Goal: Navigation & Orientation: Find specific page/section

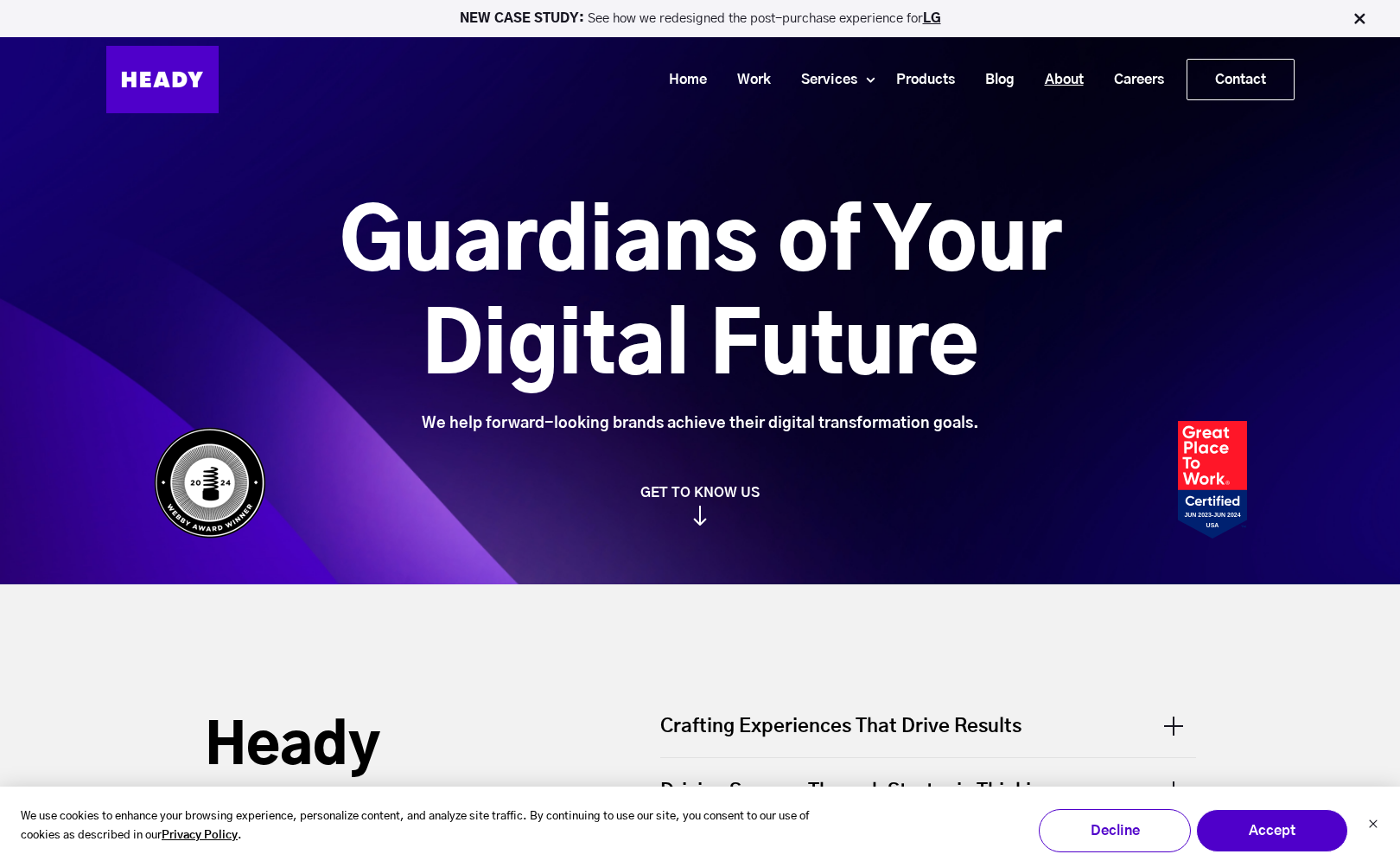
click at [1036, 81] on link "About" at bounding box center [1057, 80] width 69 height 32
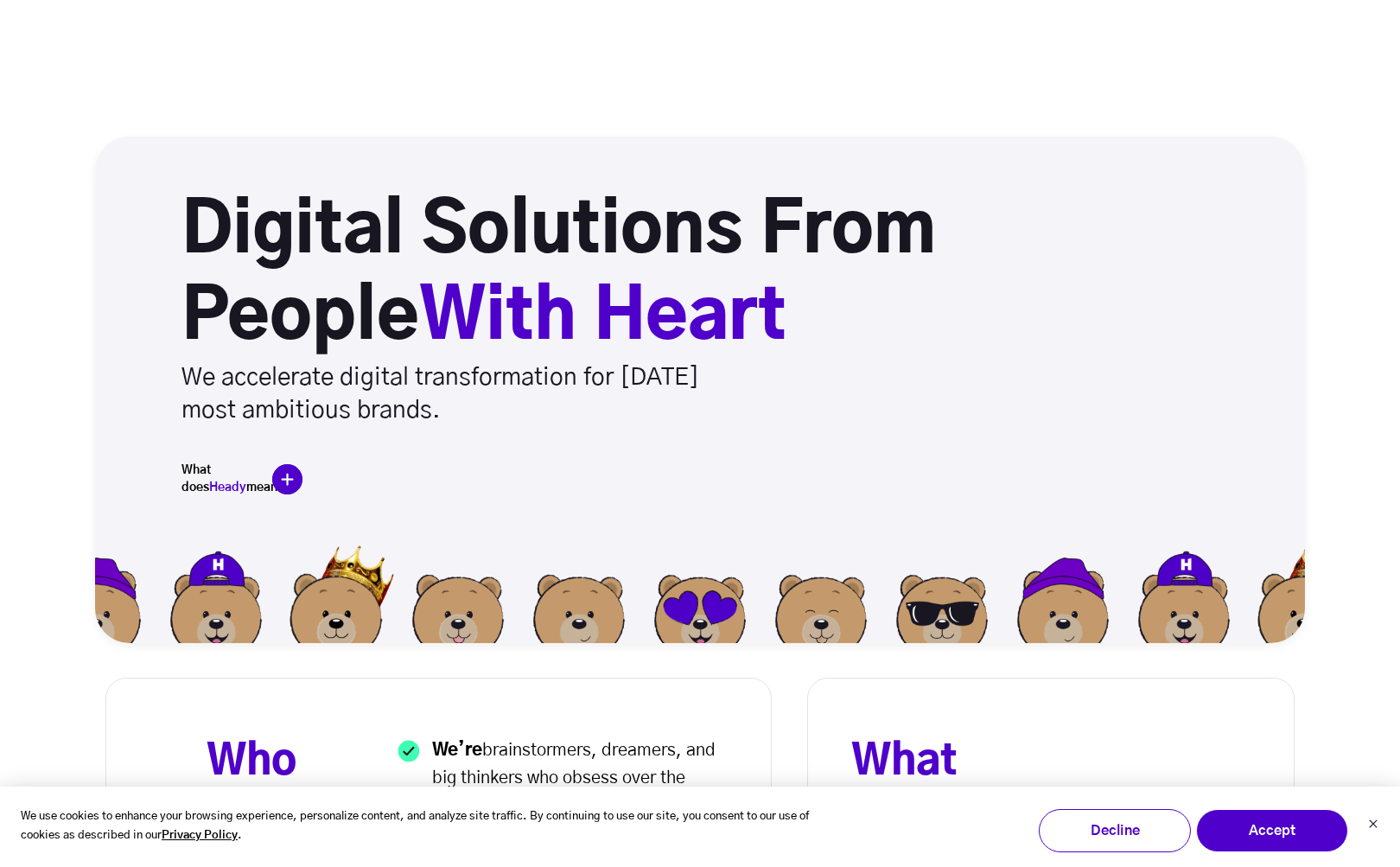
scroll to position [7983, 0]
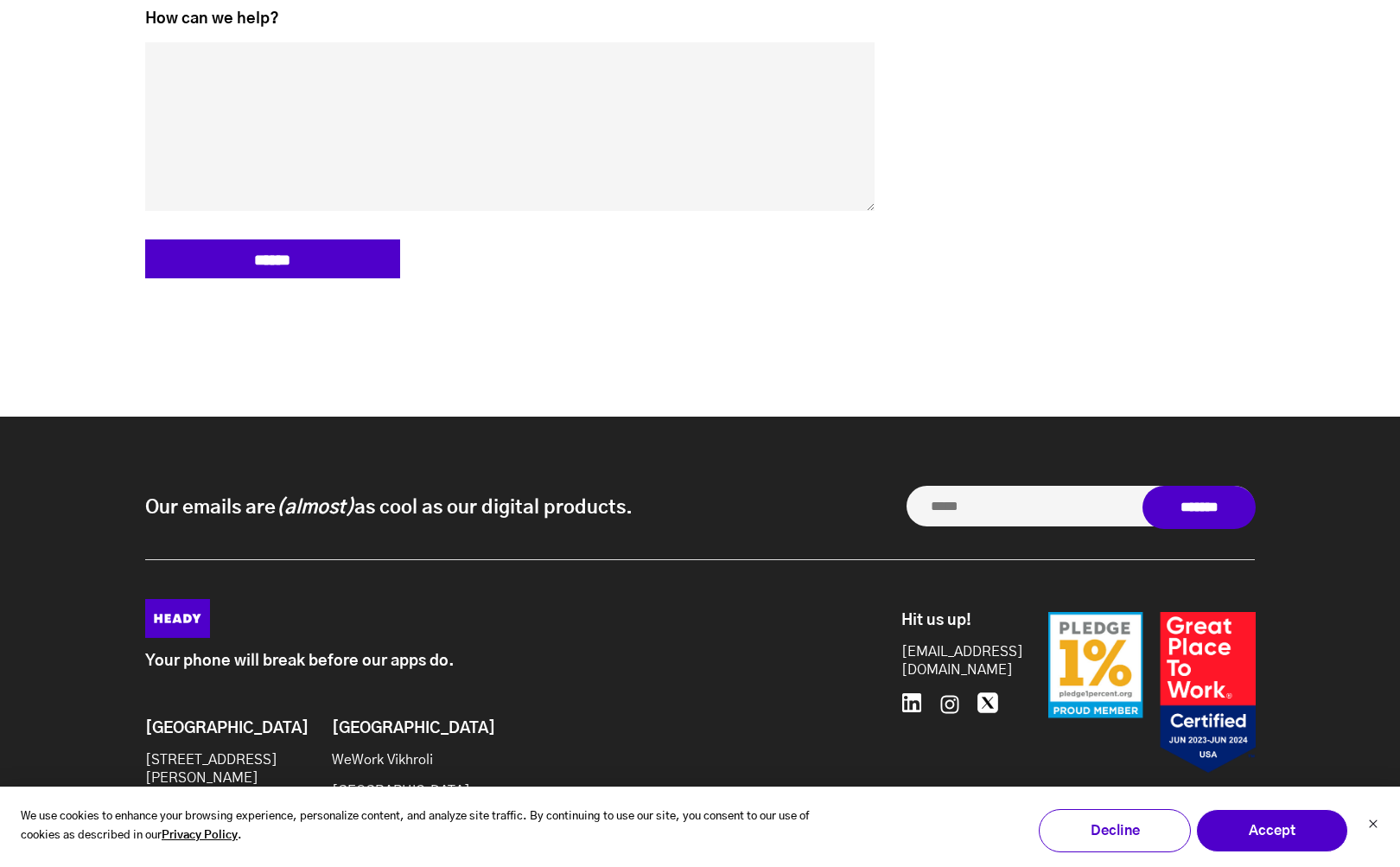
click at [1113, 612] on img at bounding box center [1151, 693] width 207 height 162
click at [1109, 612] on img at bounding box center [1151, 693] width 207 height 162
click at [761, 690] on div "Your phone will break before our apps do. Brooklyn 20 Jay St Suite 1018 Brookly…" at bounding box center [516, 731] width 743 height 264
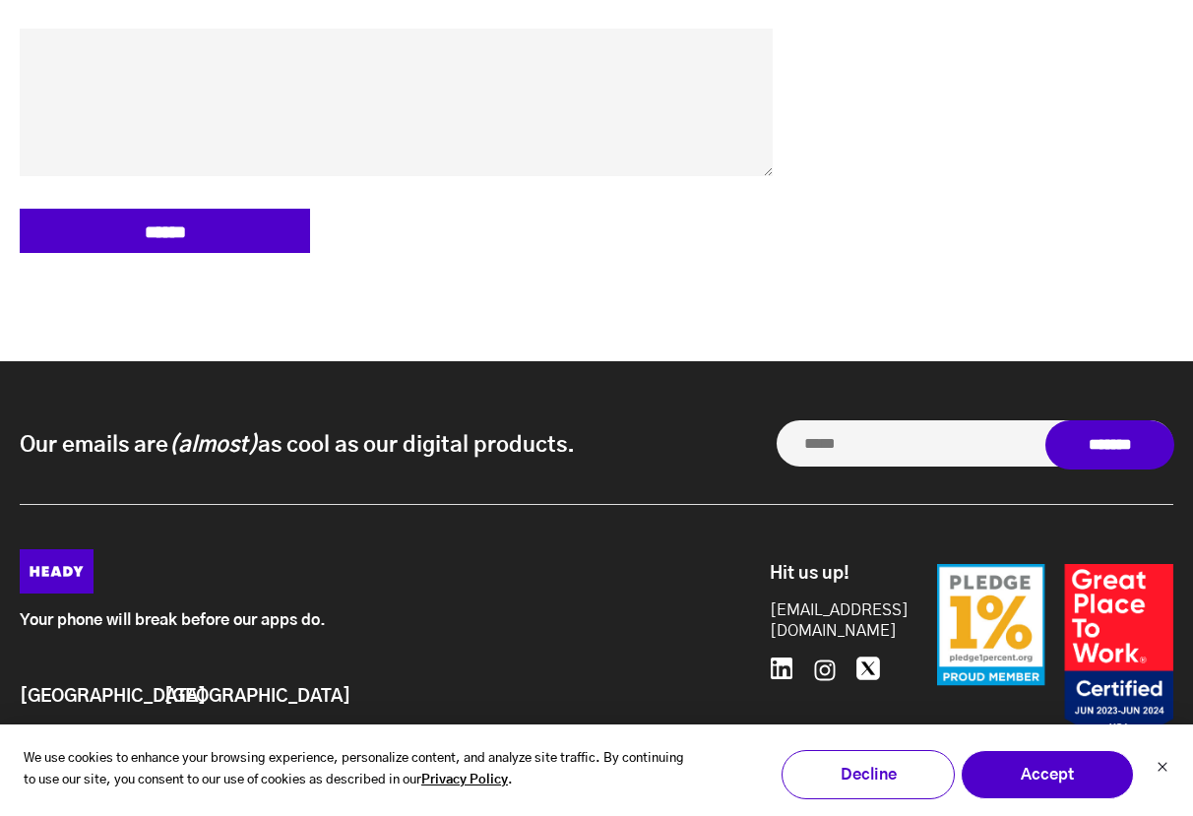
scroll to position [9403, 0]
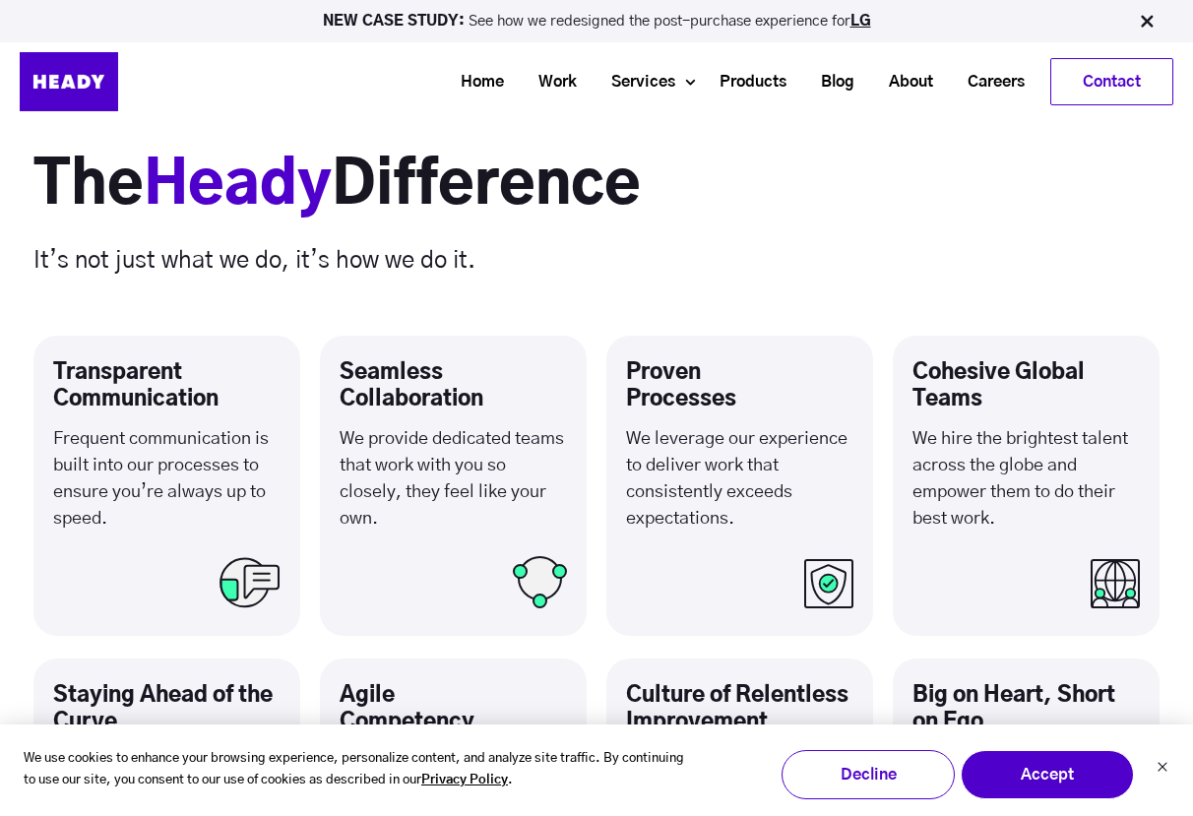
scroll to position [0, 0]
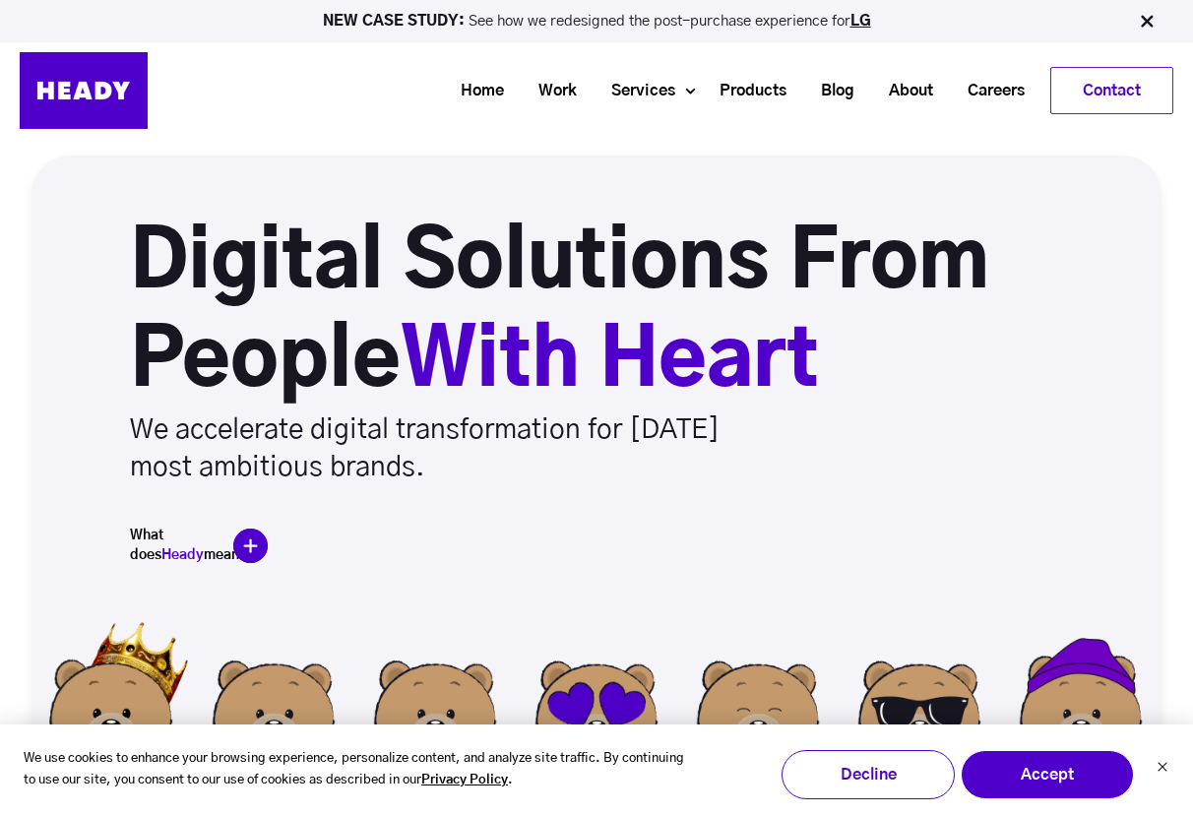
click at [313, 110] on ul "Home Work Services Product Design Handling every pixel with care — and more cru…" at bounding box center [670, 90] width 1006 height 47
